Goal: Transaction & Acquisition: Download file/media

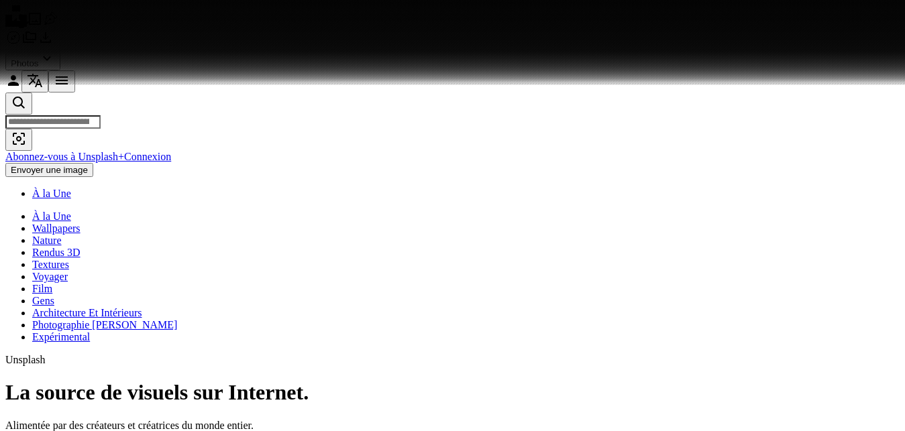
scroll to position [21827, 0]
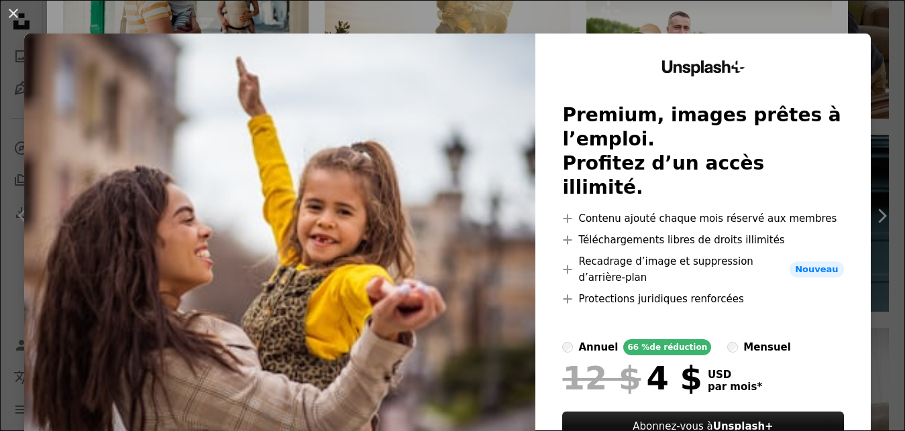
scroll to position [4910, 0]
click at [8, 17] on button "An X shape" at bounding box center [13, 13] width 16 height 16
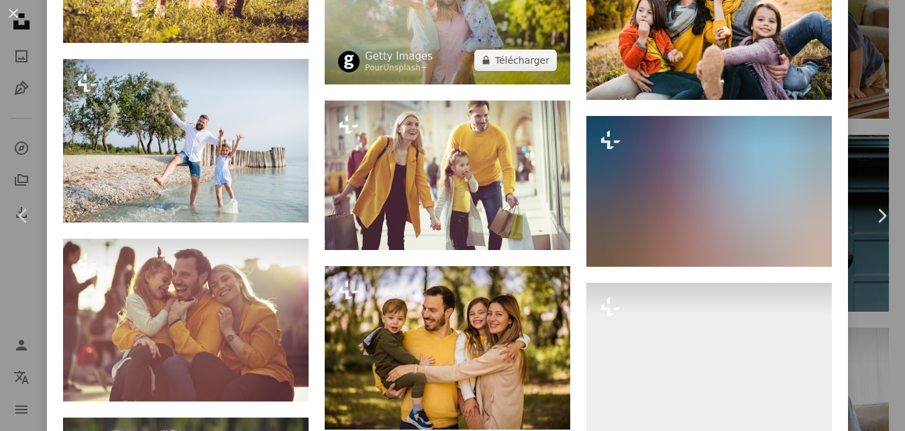
scroll to position [6118, 0]
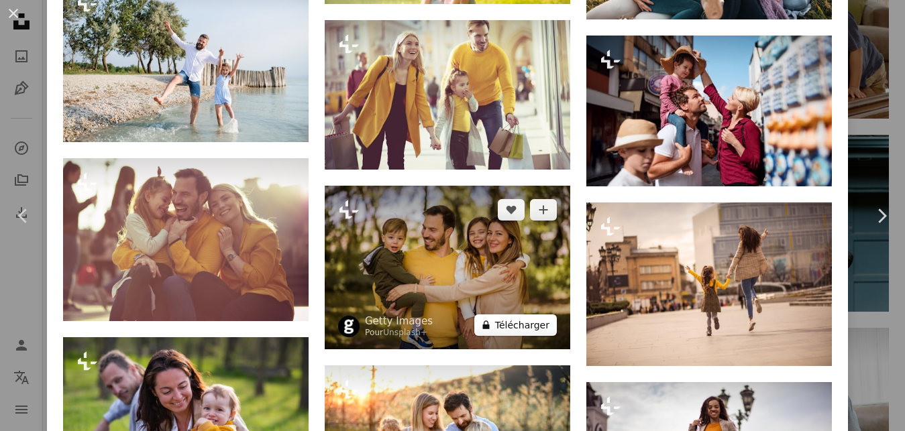
click at [528, 315] on button "A lock Télécharger" at bounding box center [515, 325] width 83 height 21
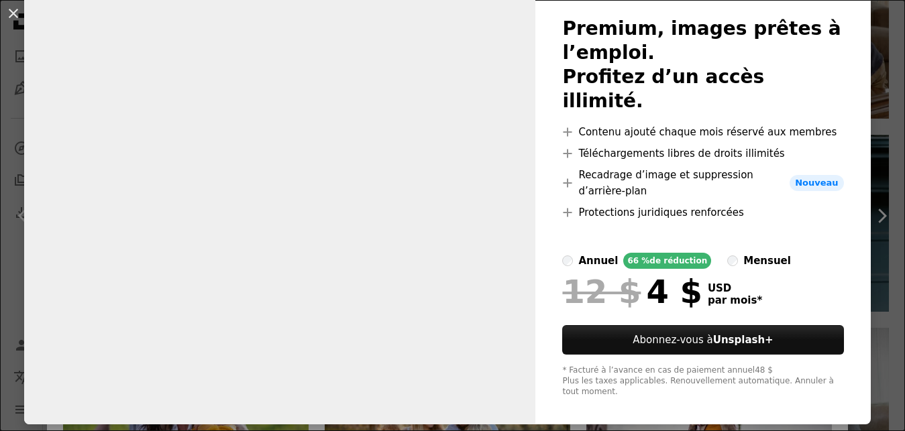
scroll to position [91, 0]
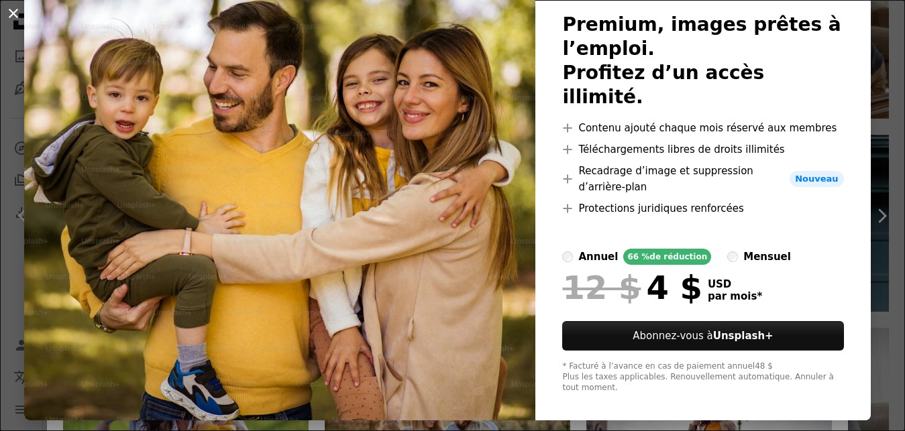
click at [15, 13] on button "An X shape" at bounding box center [13, 13] width 16 height 16
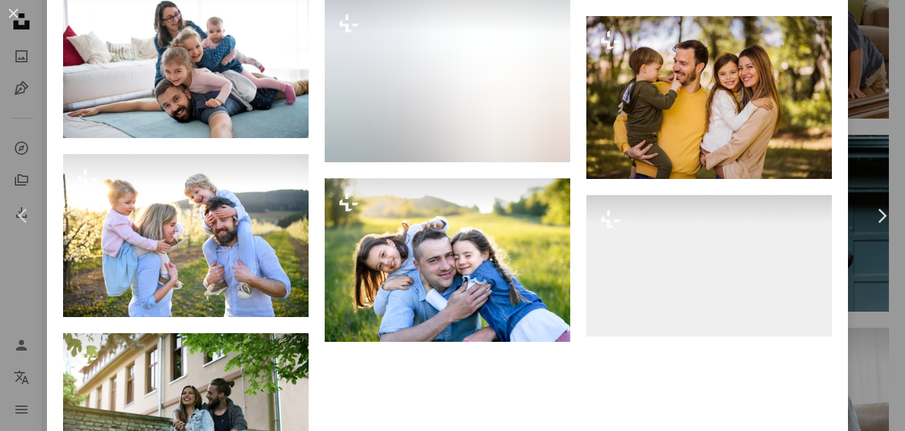
scroll to position [7003, 0]
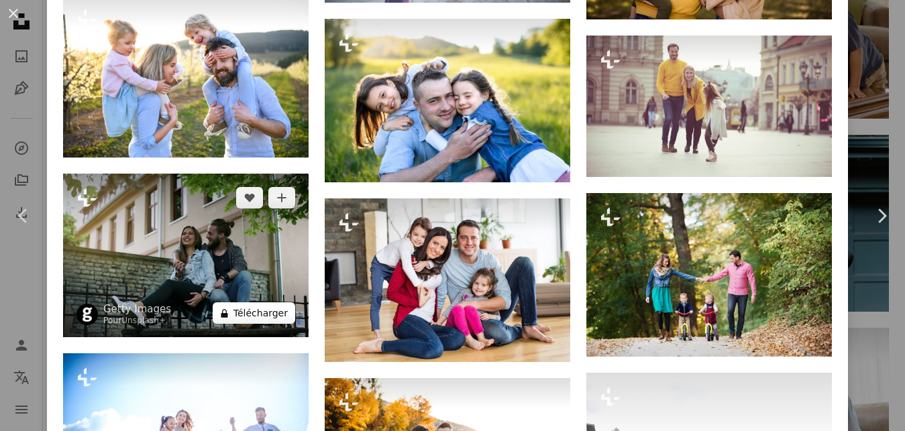
click at [282, 303] on button "A lock Télécharger" at bounding box center [254, 313] width 83 height 21
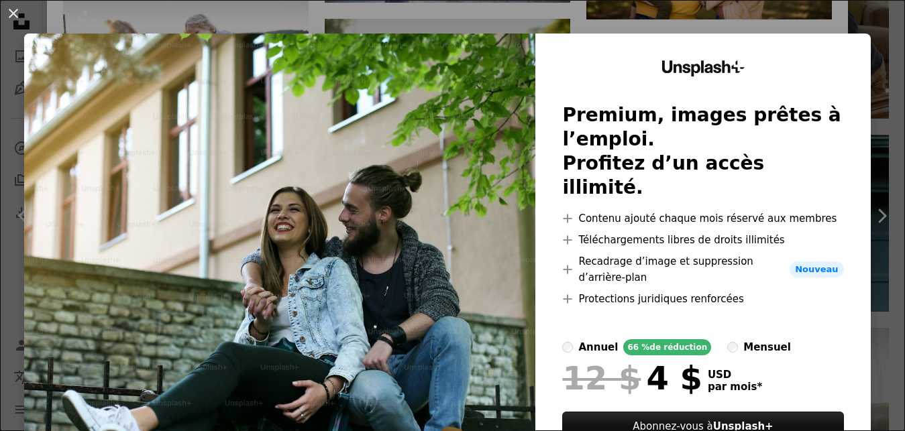
click at [738, 20] on div "An X shape Unsplash+ Premium, images prêtes à l’emploi. Profitez d’un accès ill…" at bounding box center [452, 215] width 905 height 431
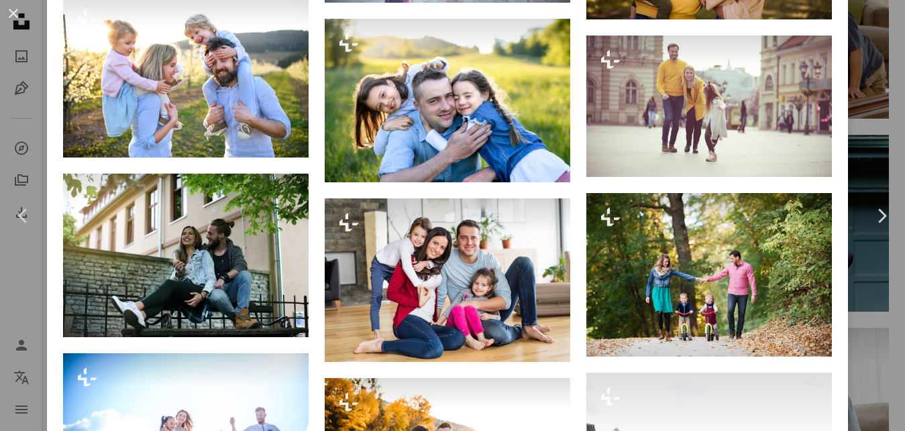
scroll to position [7422, 0]
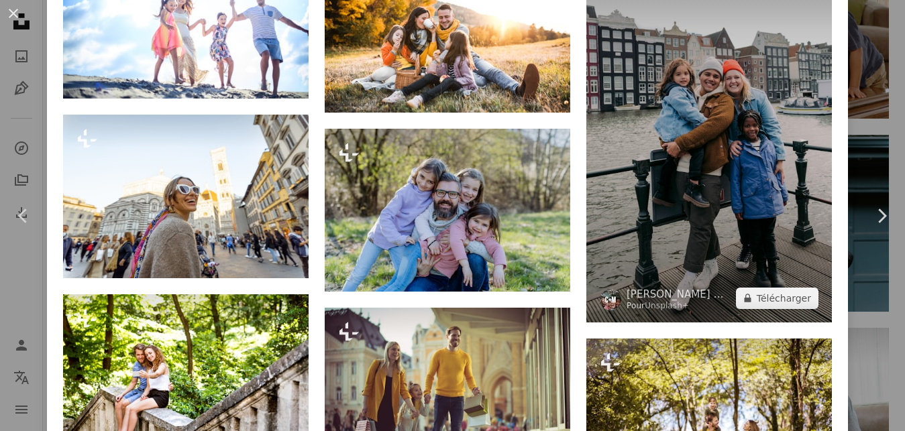
click at [737, 191] on img at bounding box center [709, 138] width 246 height 368
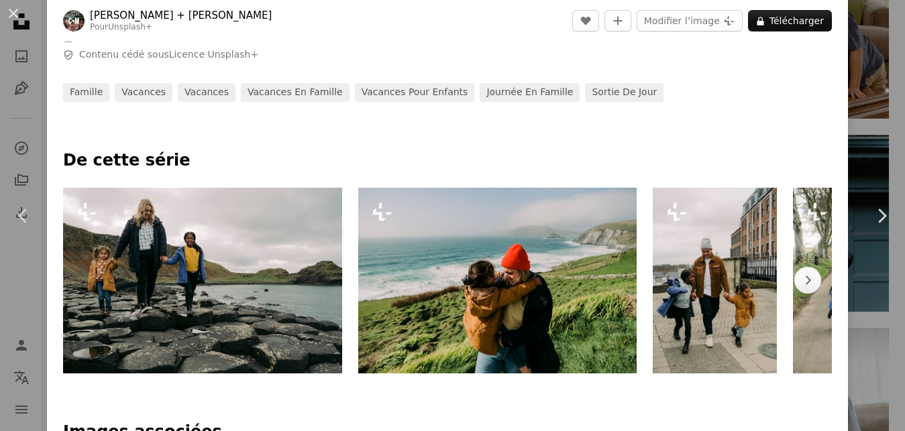
scroll to position [483, 0]
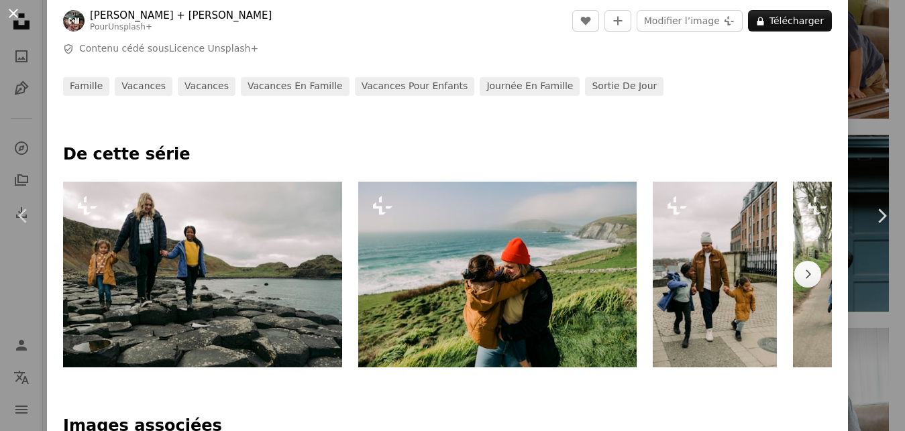
click at [7, 21] on button "An X shape" at bounding box center [13, 13] width 16 height 16
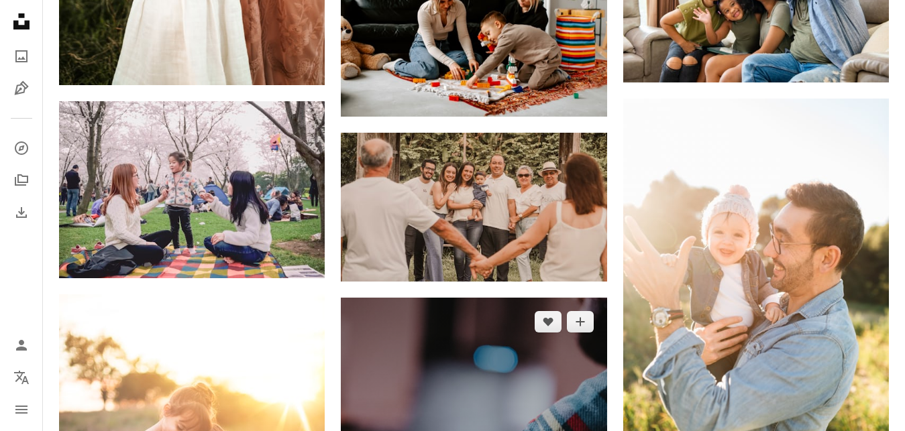
scroll to position [9100, 0]
